Goal: Task Accomplishment & Management: Use online tool/utility

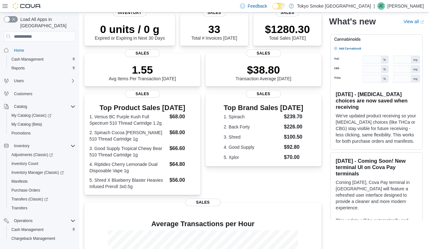
scroll to position [95, 0]
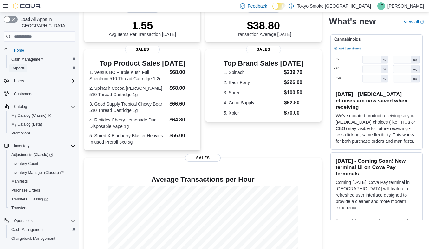
click at [22, 66] on span "Reports" at bounding box center [17, 68] width 13 height 5
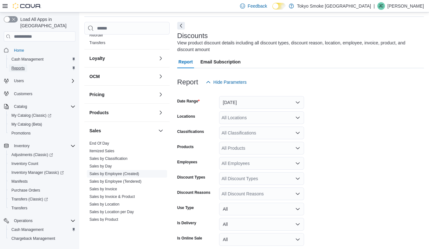
scroll to position [285, 0]
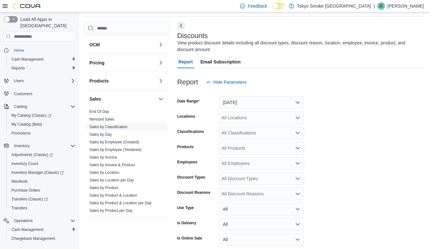
click at [123, 147] on link "Sales by Employee (Tendered)" at bounding box center [115, 149] width 52 height 4
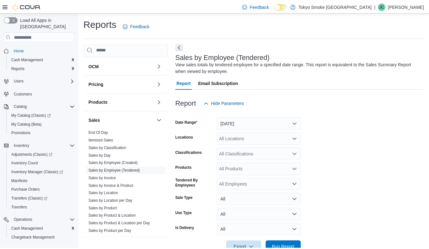
scroll to position [18, 0]
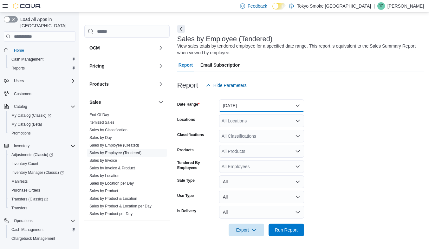
click at [263, 106] on button "[DATE]" at bounding box center [261, 105] width 85 height 13
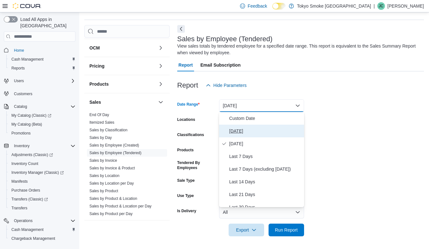
click at [240, 131] on span "[DATE]" at bounding box center [265, 131] width 72 height 8
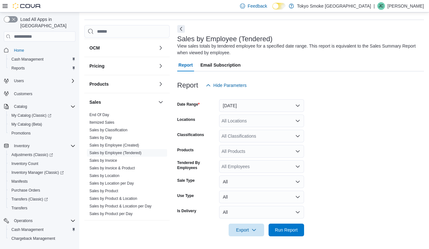
drag, startPoint x: 343, startPoint y: 107, endPoint x: 324, endPoint y: 112, distance: 19.4
click at [343, 107] on form "Date Range [DATE] Locations All Locations Classifications All Classifications P…" at bounding box center [300, 164] width 247 height 145
click at [279, 120] on div "All Locations" at bounding box center [261, 120] width 85 height 13
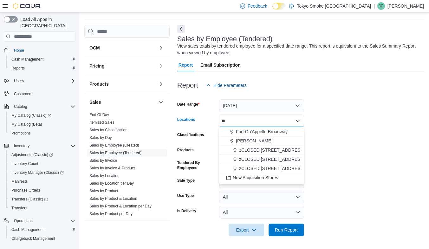
type input "**"
click at [263, 140] on span "[PERSON_NAME]" at bounding box center [254, 141] width 36 height 6
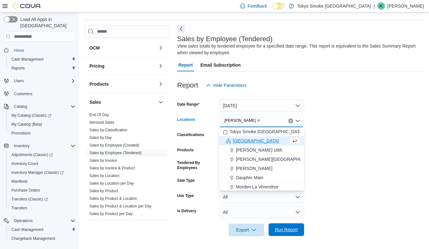
click at [286, 226] on span "Run Report" at bounding box center [286, 229] width 28 height 13
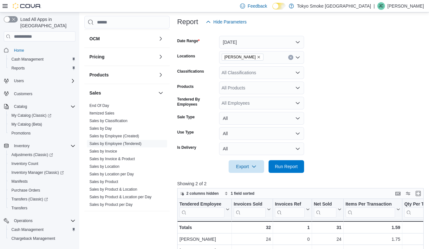
scroll to position [113, 0]
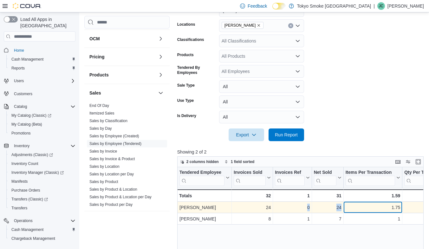
drag, startPoint x: 363, startPoint y: 210, endPoint x: 282, endPoint y: 209, distance: 80.8
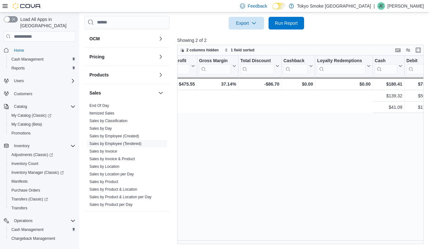
scroll to position [0, 0]
